Goal: Navigation & Orientation: Find specific page/section

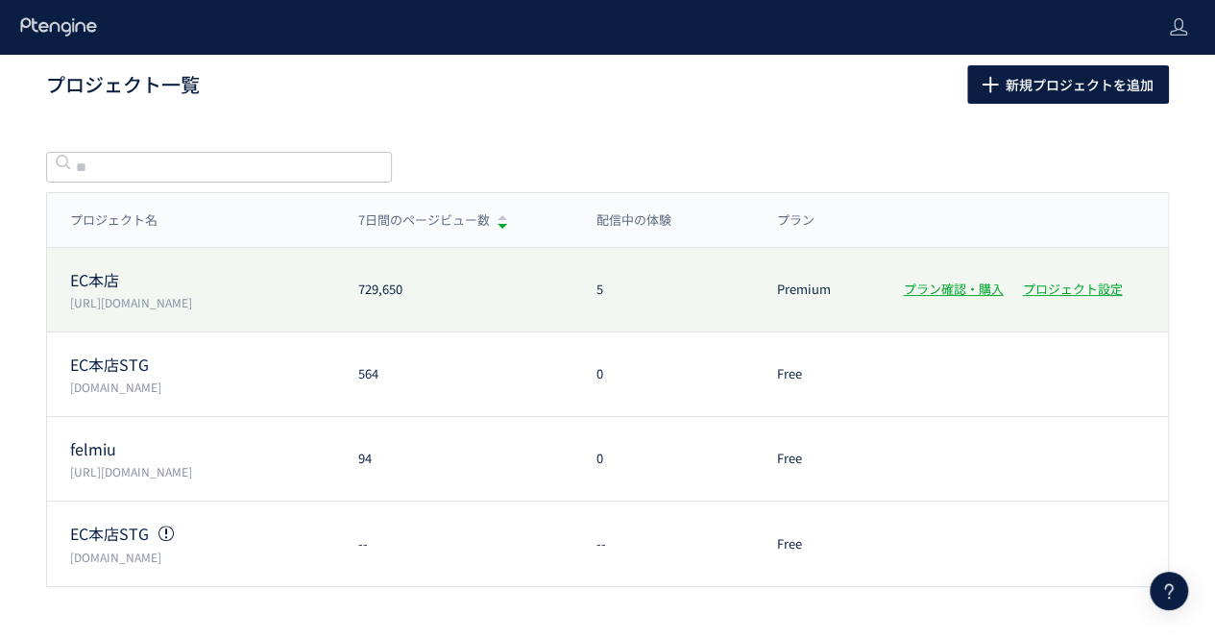
click at [84, 279] on p "EC本店" at bounding box center [202, 280] width 265 height 22
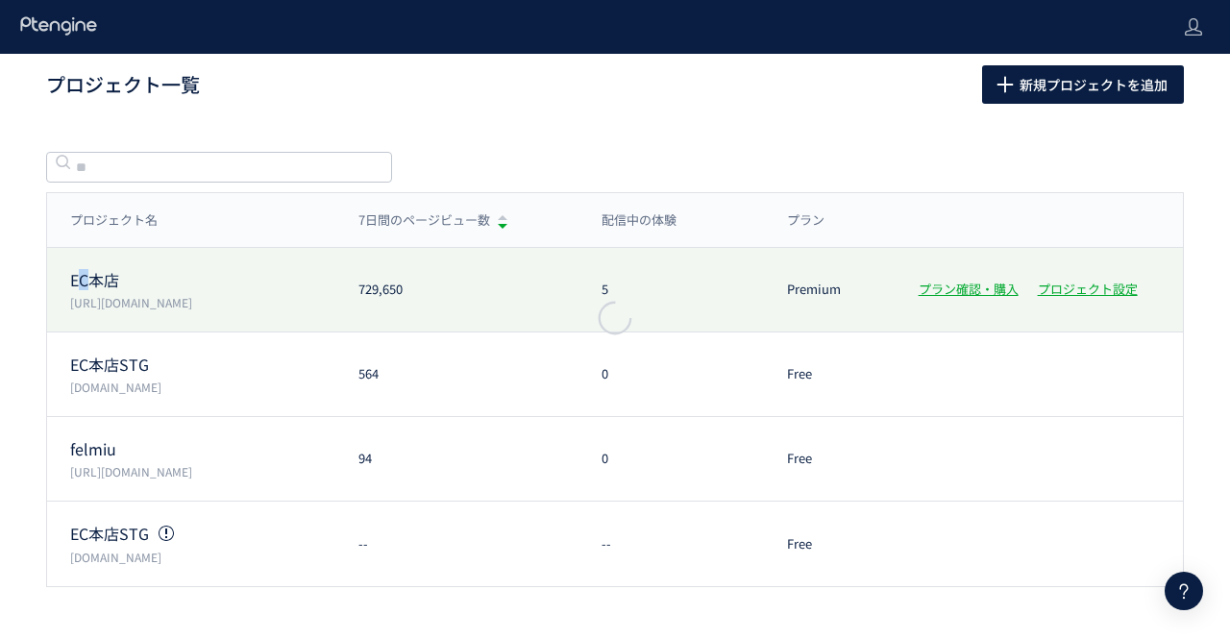
click at [84, 279] on div at bounding box center [615, 319] width 1230 height 639
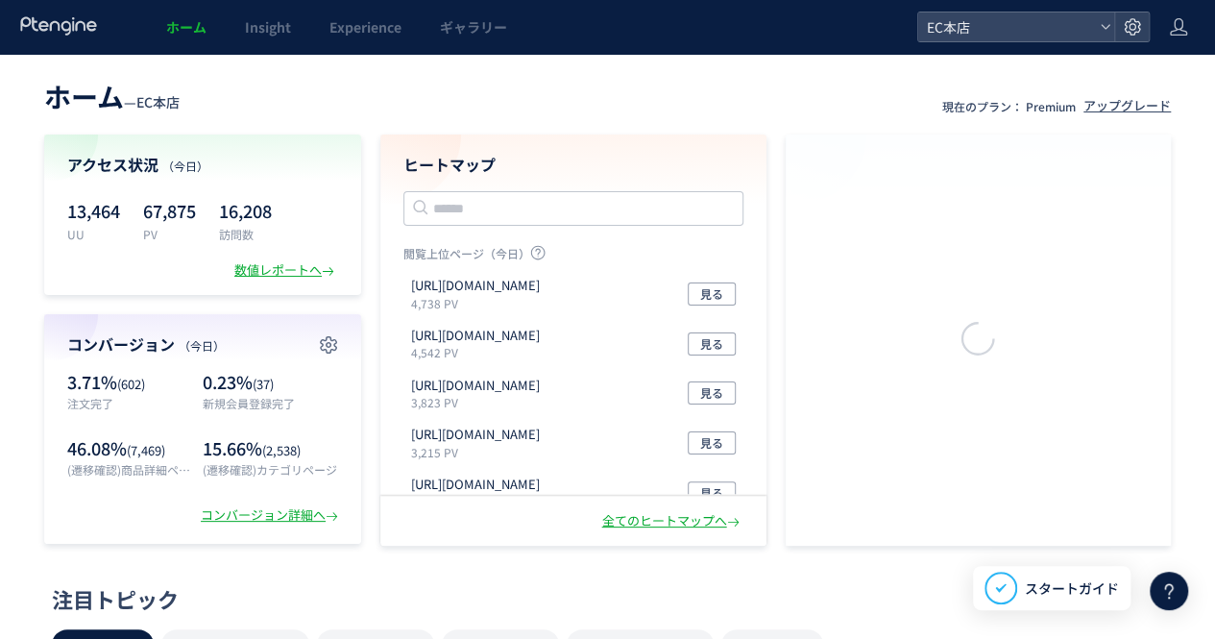
click at [1189, 28] on header "ホーム Insight Experience ギャラリー EC本店" at bounding box center [607, 27] width 1215 height 54
click at [933, 94] on header "ホーム — EC本店 現在のプラン： Premium アップグレード" at bounding box center [607, 94] width 1127 height 42
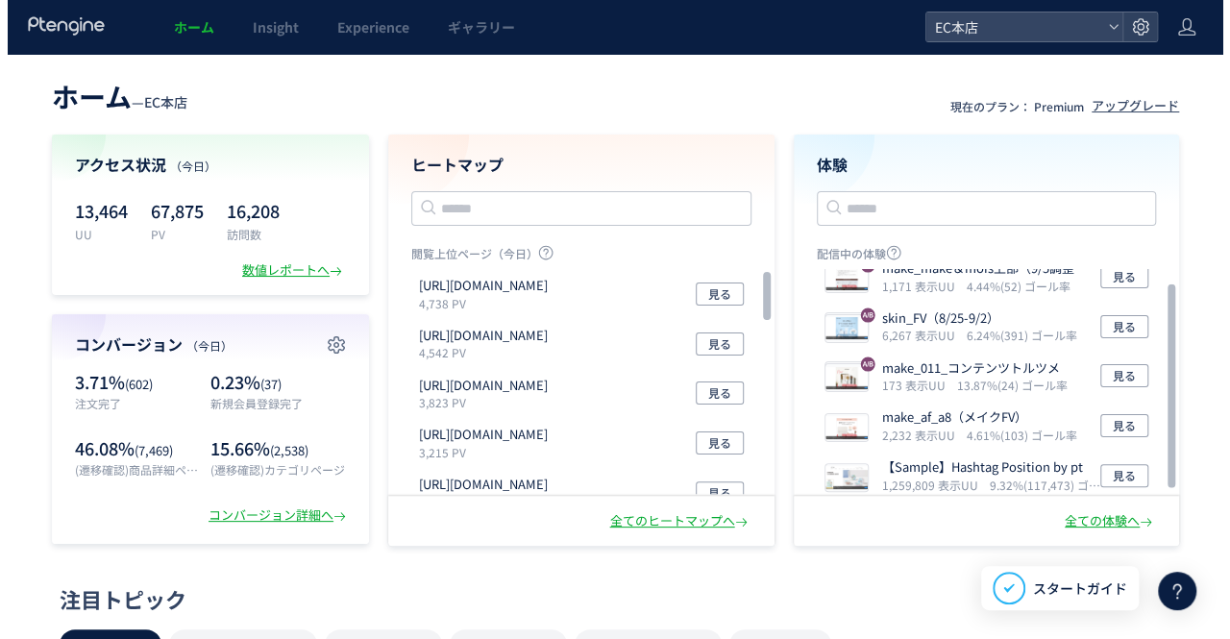
scroll to position [23, 0]
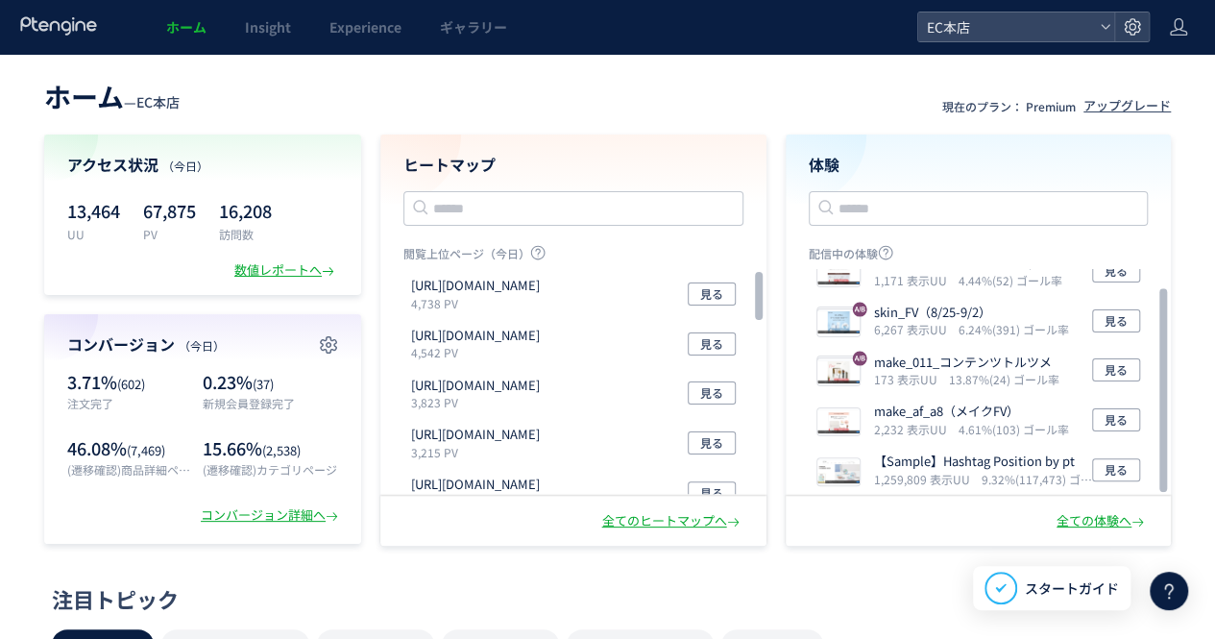
click at [1161, 30] on header "ホーム Insight Experience ギャラリー EC本店" at bounding box center [607, 27] width 1215 height 54
click at [1175, 30] on use at bounding box center [1178, 26] width 17 height 17
click at [366, 103] on header "ホーム — EC本店 現在のプラン： Premium アップグレード" at bounding box center [607, 94] width 1127 height 42
click at [1131, 34] on use at bounding box center [1132, 26] width 16 height 16
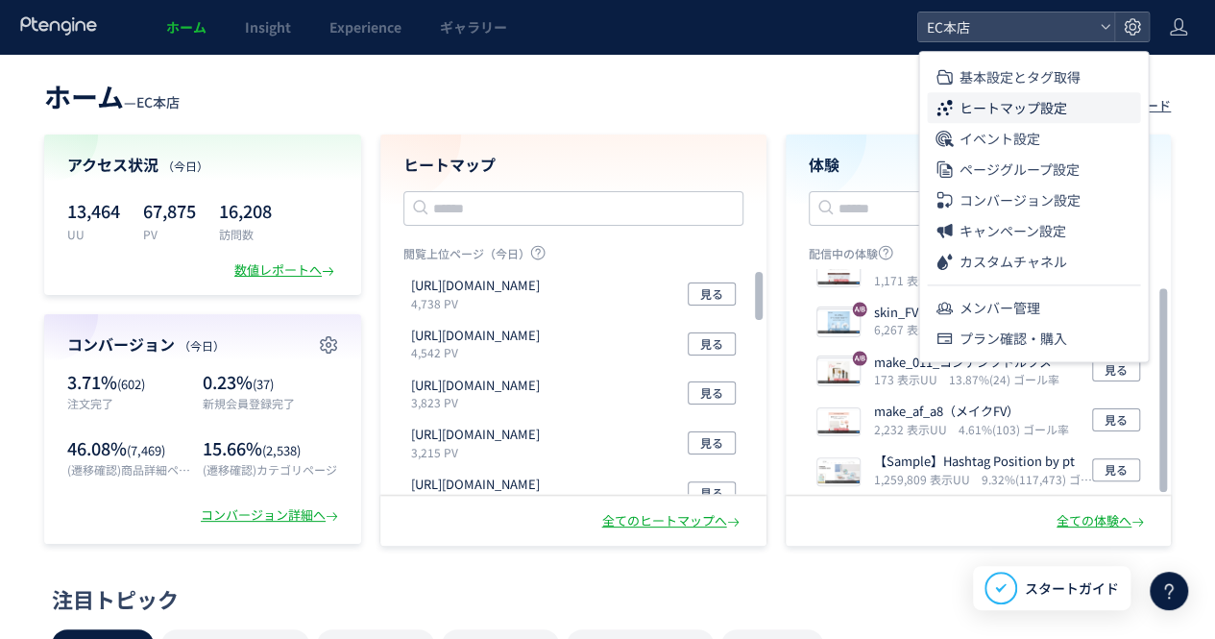
click at [1012, 105] on span "ヒートマップ設定" at bounding box center [1013, 107] width 108 height 31
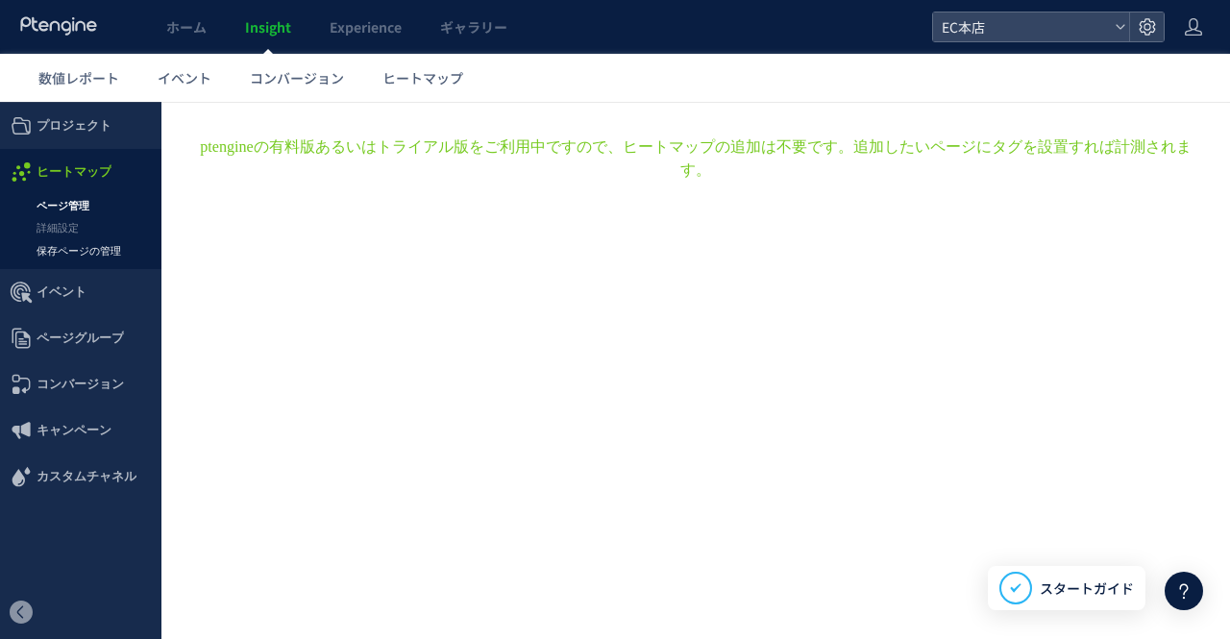
click at [92, 257] on link "保存ページの管理" at bounding box center [80, 251] width 161 height 22
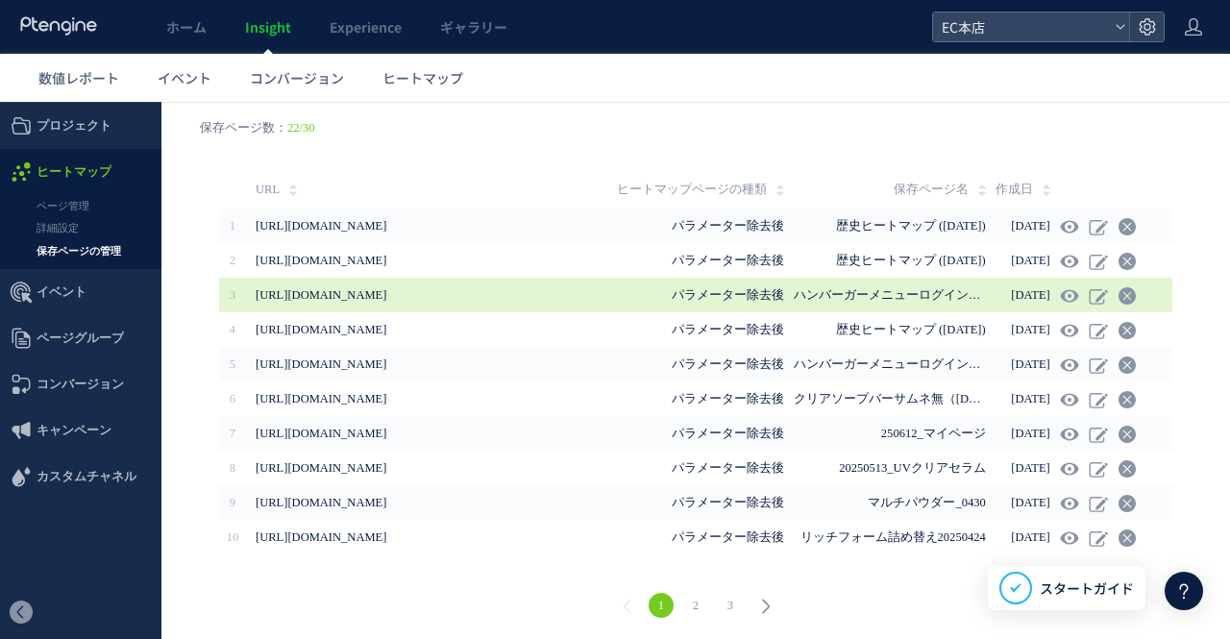
scroll to position [154, 0]
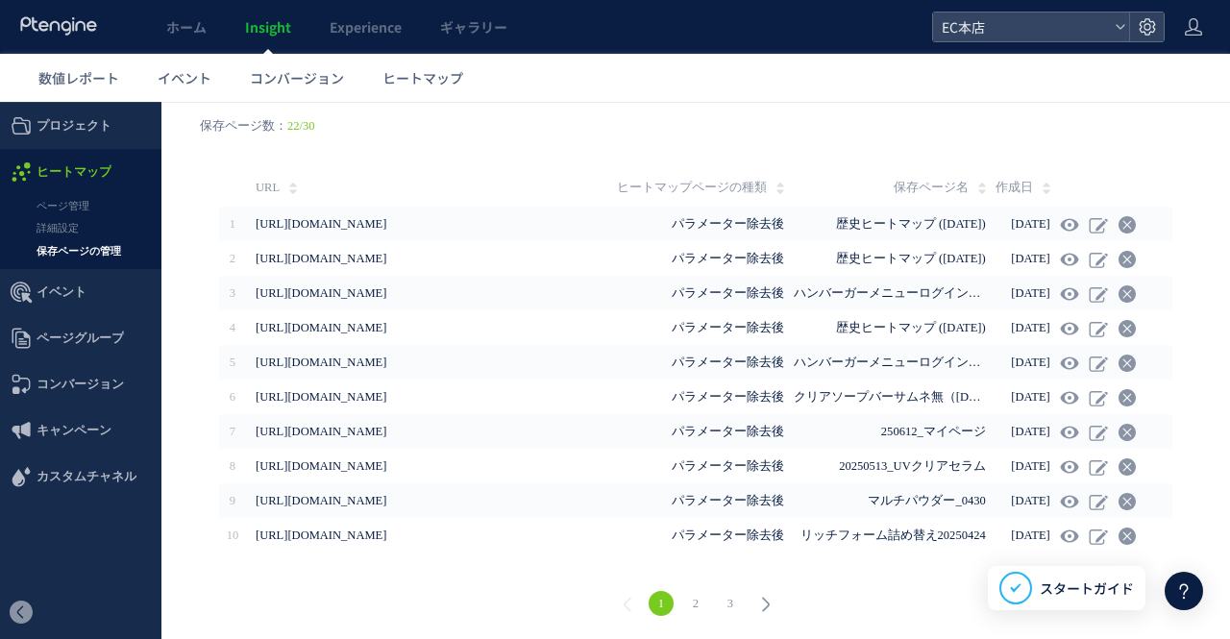
click at [684, 608] on link "2" at bounding box center [695, 603] width 25 height 25
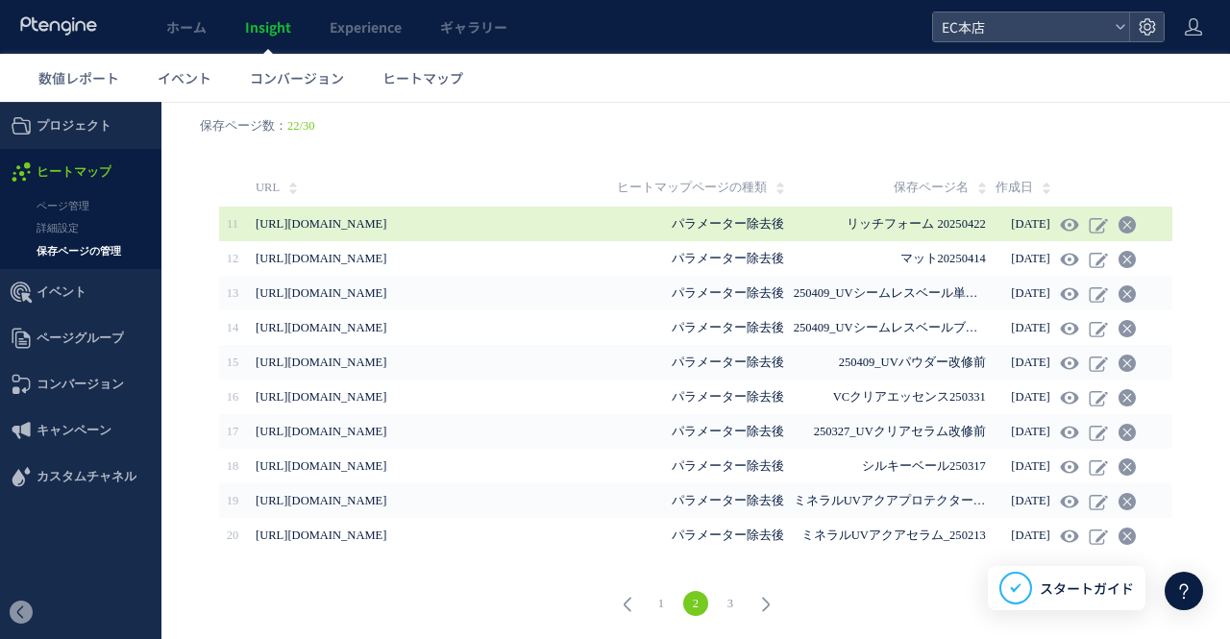
click at [847, 223] on span "リッチフォーム 20250422" at bounding box center [916, 223] width 138 height 13
click at [1060, 224] on icon at bounding box center [1069, 224] width 19 height 19
click at [635, 233] on td "パラメーター除去後" at bounding box center [669, 224] width 247 height 35
click at [386, 227] on span "[URL][DOMAIN_NAME]" at bounding box center [321, 223] width 131 height 13
drag, startPoint x: 493, startPoint y: 221, endPoint x: 256, endPoint y: 220, distance: 237.3
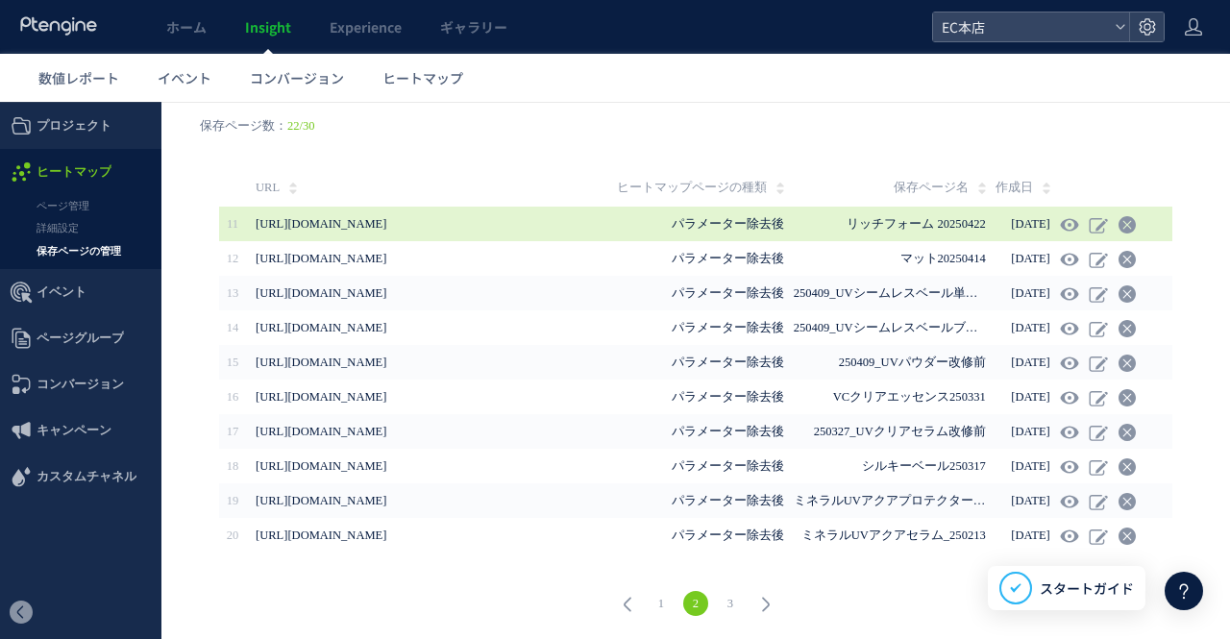
click at [256, 220] on span "[URL][DOMAIN_NAME]" at bounding box center [401, 224] width 290 height 35
copy span "[URL][DOMAIN_NAME]"
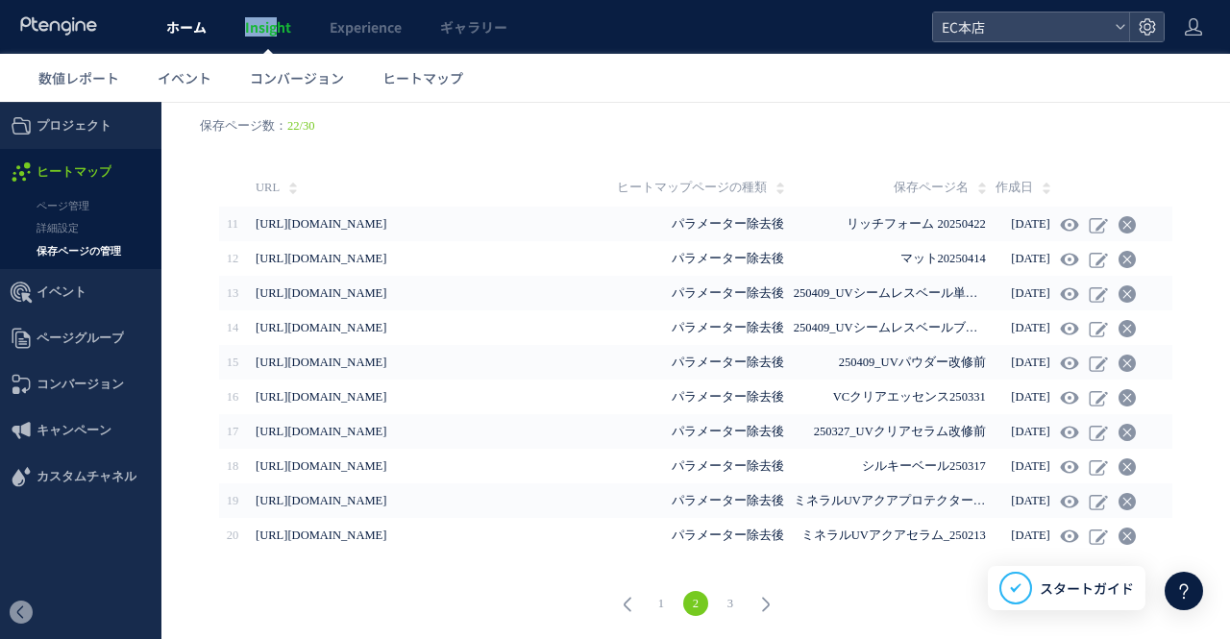
drag, startPoint x: 277, startPoint y: 24, endPoint x: 203, endPoint y: 29, distance: 74.1
click at [203, 29] on ul "ホーム Insight Experience ギャラリー" at bounding box center [337, 27] width 380 height 54
click at [203, 29] on span "ホーム" at bounding box center [186, 26] width 40 height 19
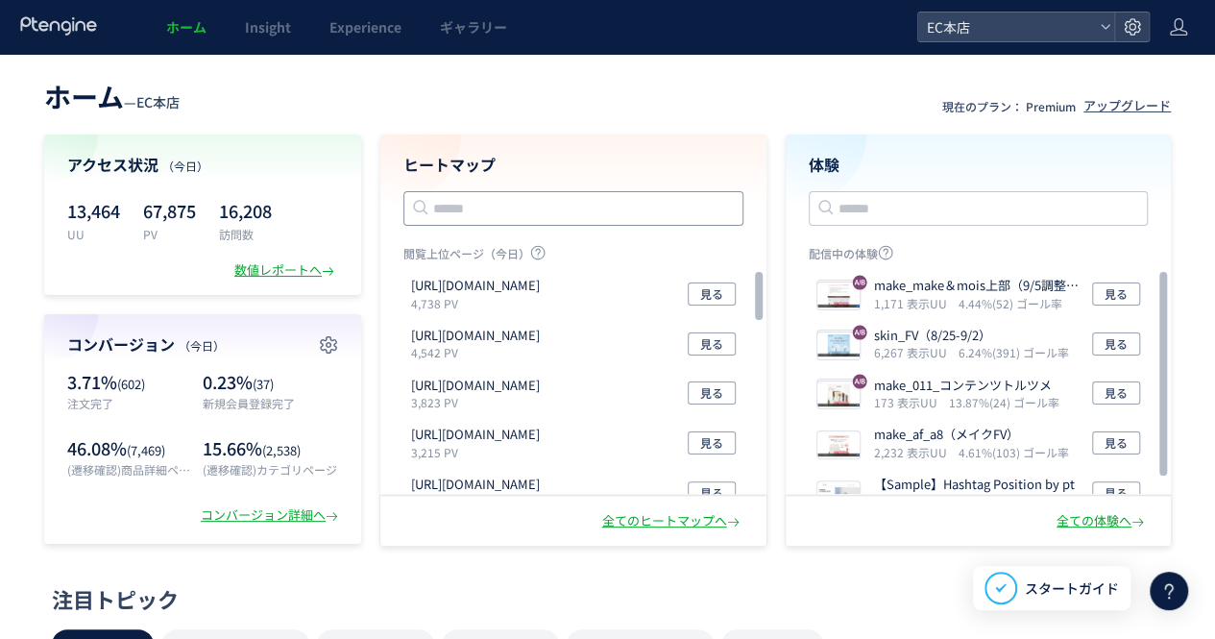
click at [485, 208] on input "text" at bounding box center [574, 208] width 340 height 35
paste input "**********"
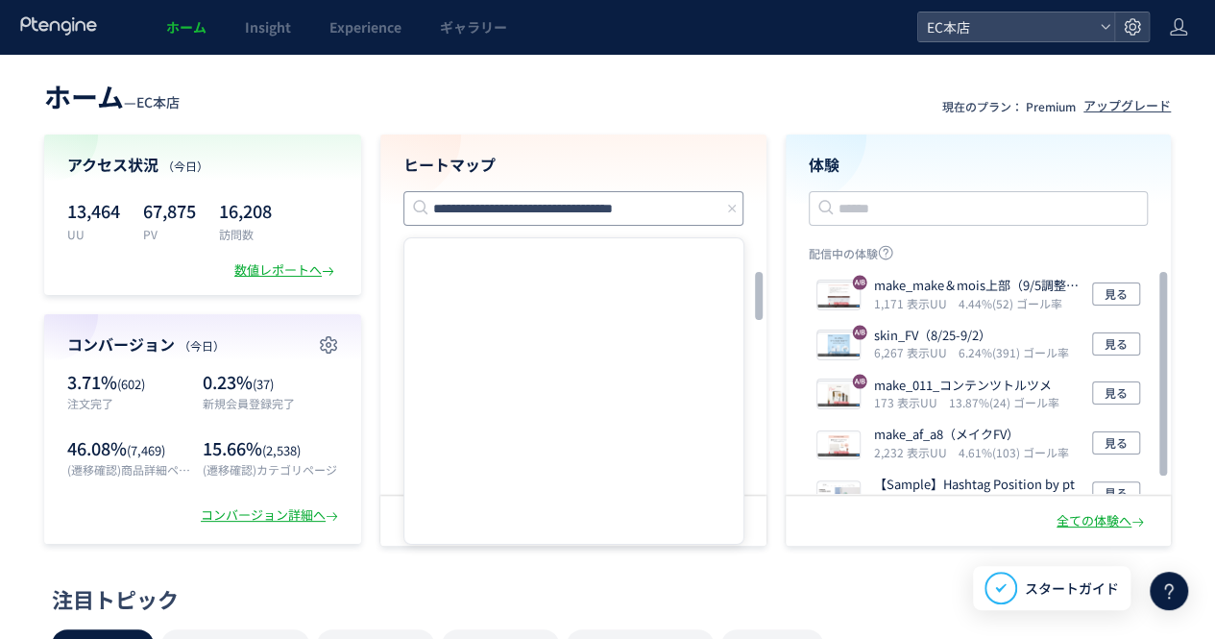
click at [540, 208] on input "**********" at bounding box center [574, 208] width 340 height 35
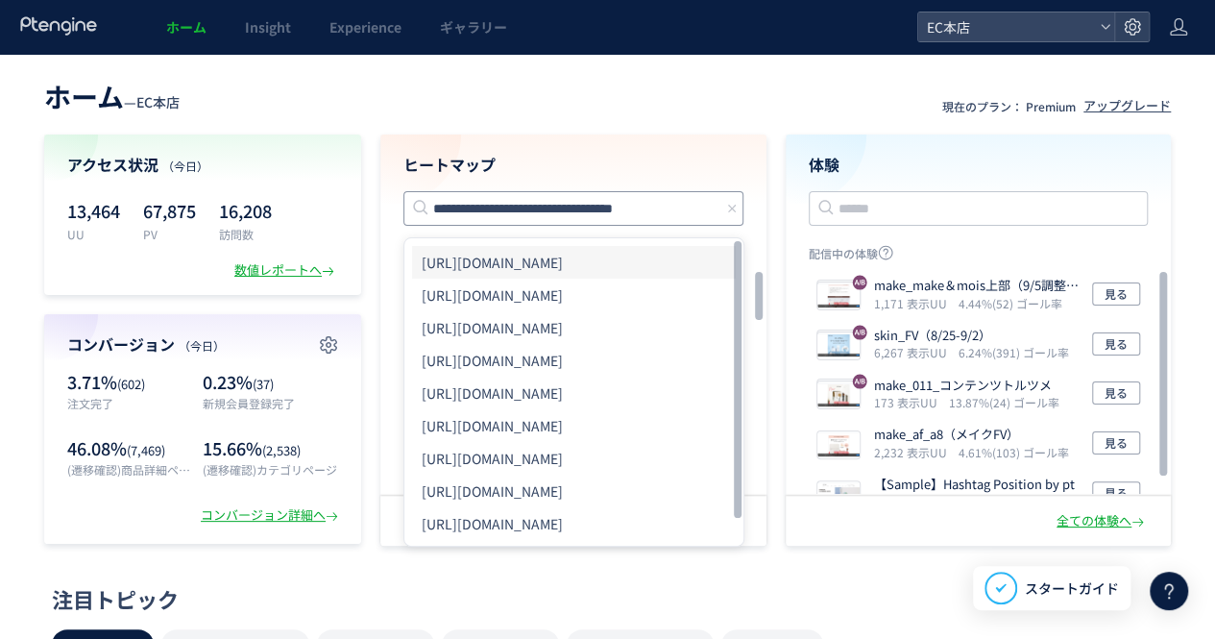
type input "**********"
click at [617, 264] on li "[URL][DOMAIN_NAME]" at bounding box center [574, 262] width 324 height 33
